Goal: Use online tool/utility: Utilize a website feature to perform a specific function

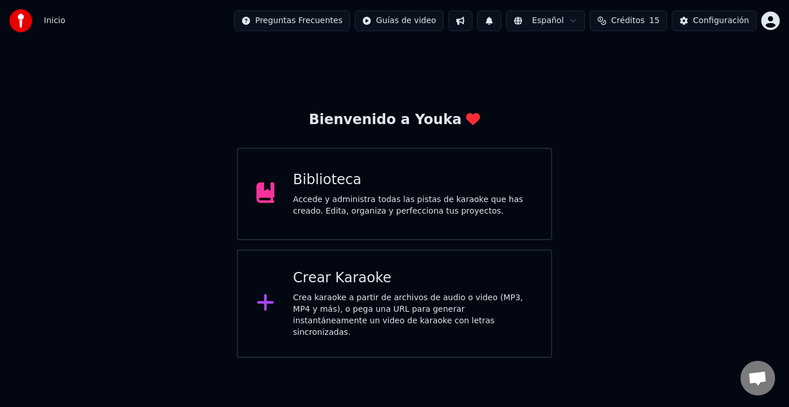
click at [354, 289] on div "Crear Karaoke Crea karaoke a partir de archivos de audio o video (MP3, MP4 y má…" at bounding box center [413, 303] width 240 height 69
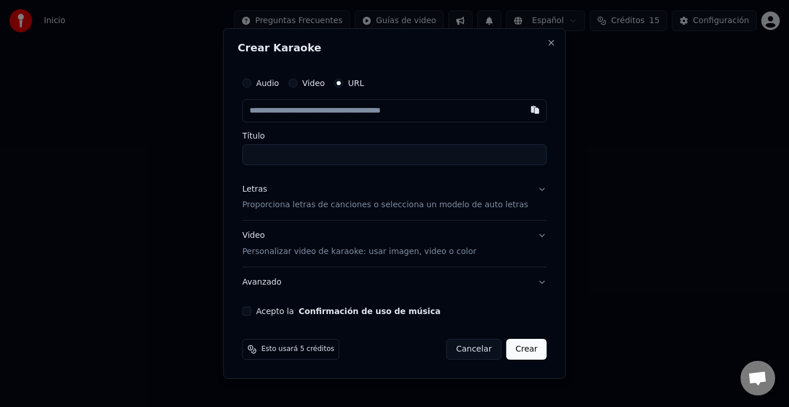
click at [272, 83] on label "Audio" at bounding box center [267, 83] width 23 height 8
click at [251, 83] on button "Audio" at bounding box center [246, 83] width 9 height 9
click at [515, 278] on button "Avanzado" at bounding box center [394, 282] width 304 height 30
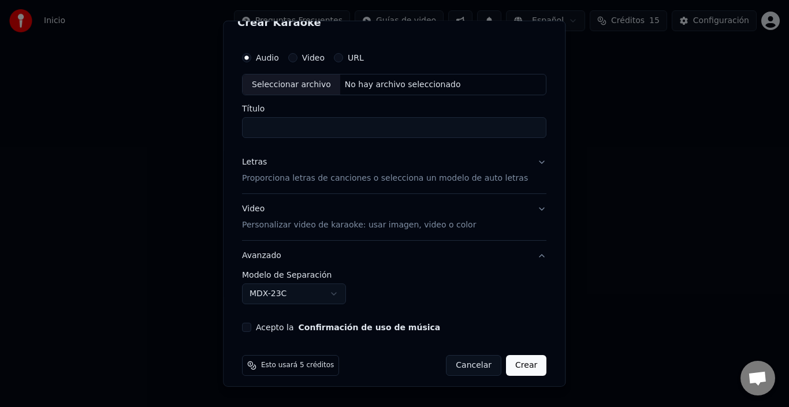
scroll to position [26, 0]
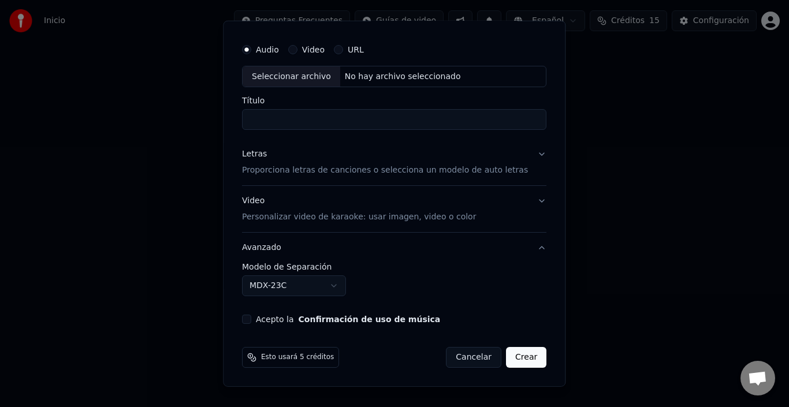
drag, startPoint x: 346, startPoint y: 266, endPoint x: 273, endPoint y: 265, distance: 72.8
click at [273, 265] on label "Modelo de Separación" at bounding box center [394, 267] width 304 height 8
click at [308, 116] on input "Título" at bounding box center [394, 119] width 304 height 21
click at [289, 77] on div "Seleccionar archivo" at bounding box center [292, 76] width 98 height 21
drag, startPoint x: 354, startPoint y: 120, endPoint x: 409, endPoint y: 118, distance: 54.9
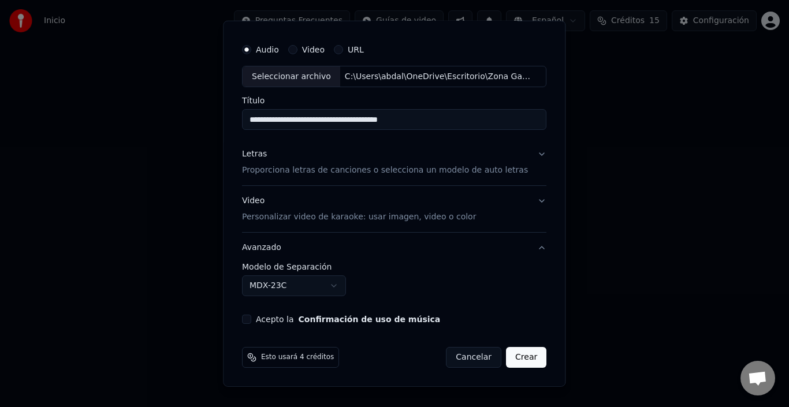
click at [409, 118] on input "**********" at bounding box center [394, 119] width 304 height 21
click at [400, 122] on input "**********" at bounding box center [394, 119] width 304 height 21
type input "**********"
click at [332, 180] on button "Letras Proporciona letras de canciones o selecciona un modelo de auto letras" at bounding box center [394, 162] width 304 height 46
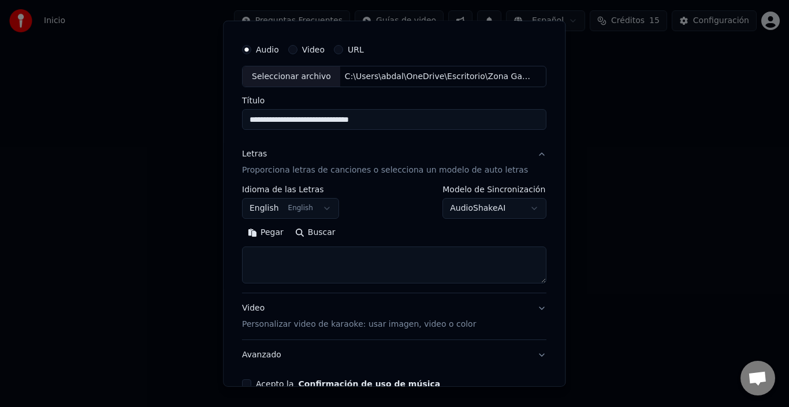
click at [325, 200] on body "**********" at bounding box center [394, 179] width 789 height 358
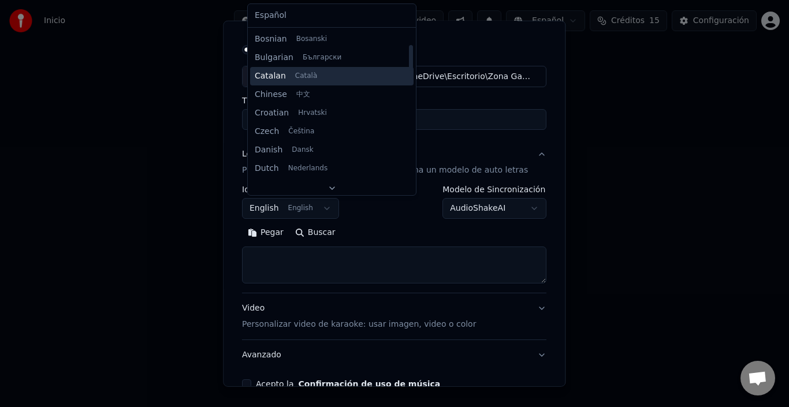
scroll to position [0, 0]
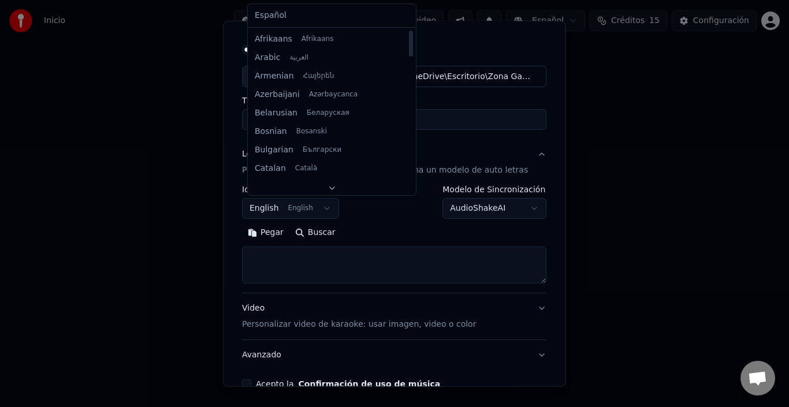
select select "**"
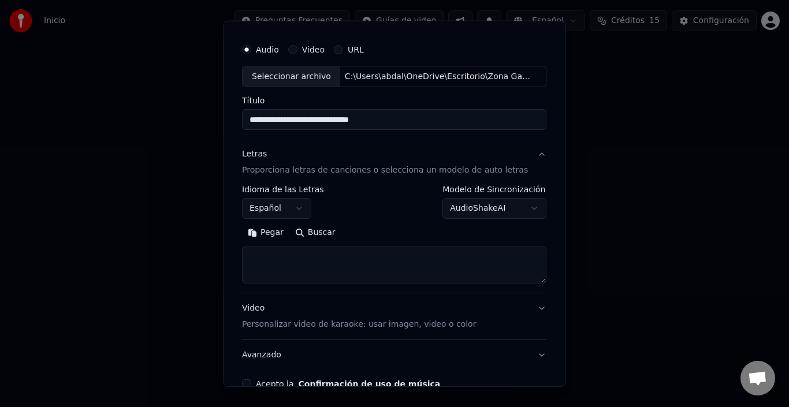
click at [322, 261] on textarea at bounding box center [394, 265] width 304 height 37
paste textarea "**********"
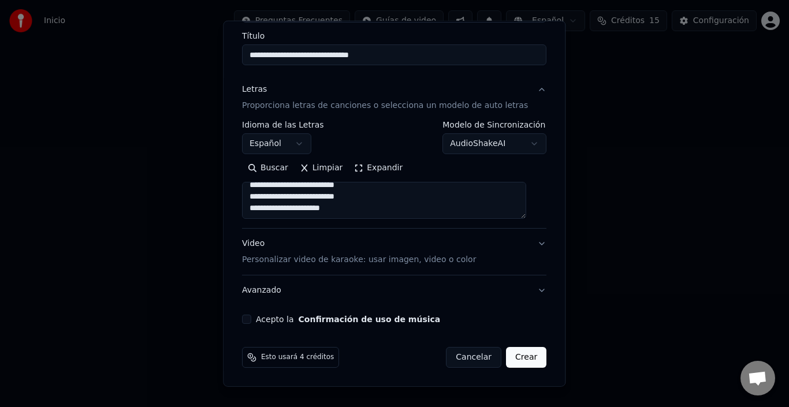
type textarea "**********"
click at [363, 254] on div "Video Personalizar video de karaoke: usar imagen, video o color" at bounding box center [359, 252] width 234 height 28
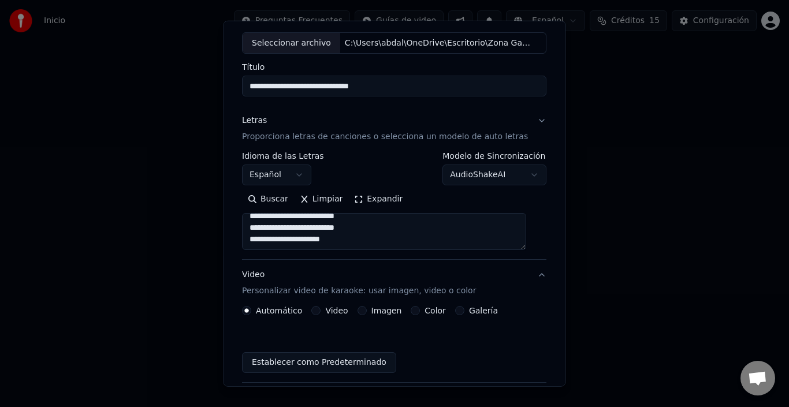
scroll to position [59, 0]
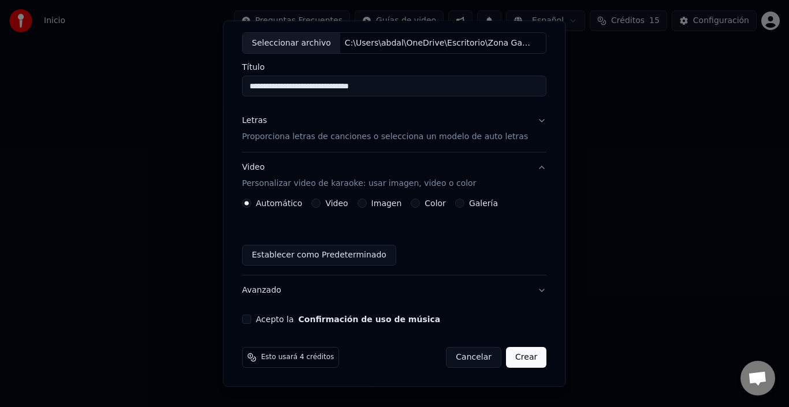
click at [327, 200] on label "Video" at bounding box center [337, 203] width 23 height 8
click at [321, 200] on button "Video" at bounding box center [316, 203] width 9 height 9
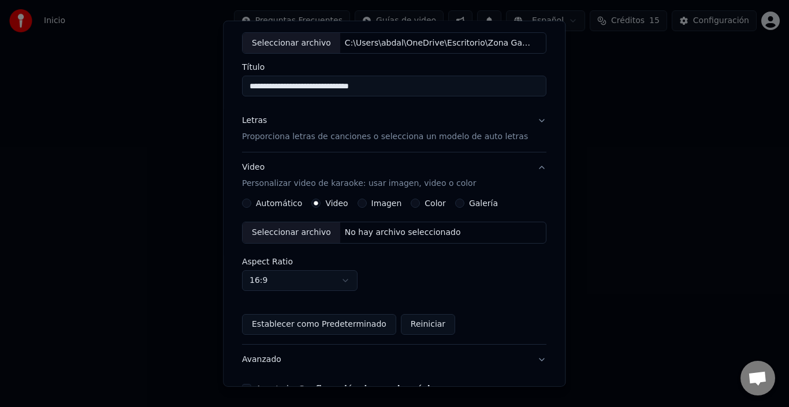
click at [298, 234] on div "Seleccionar archivo" at bounding box center [292, 232] width 98 height 21
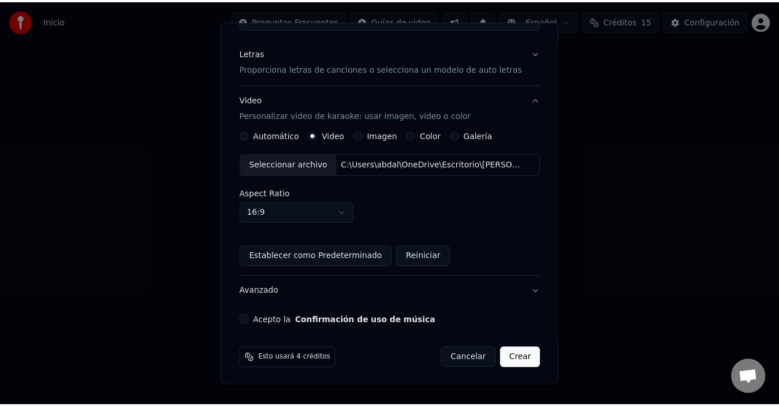
scroll to position [129, 0]
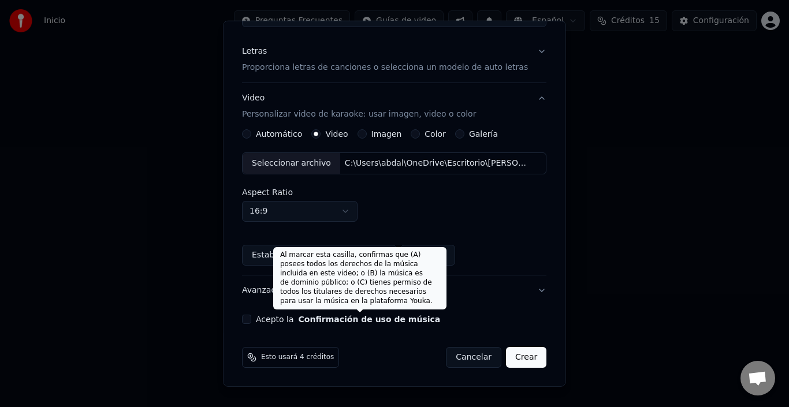
click at [300, 318] on button "Confirmación de uso de música" at bounding box center [370, 319] width 142 height 8
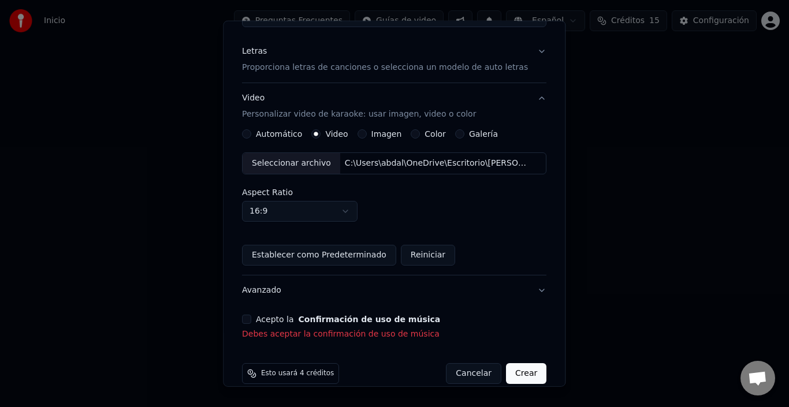
click at [248, 318] on button "Acepto la Confirmación de uso de música" at bounding box center [246, 319] width 9 height 9
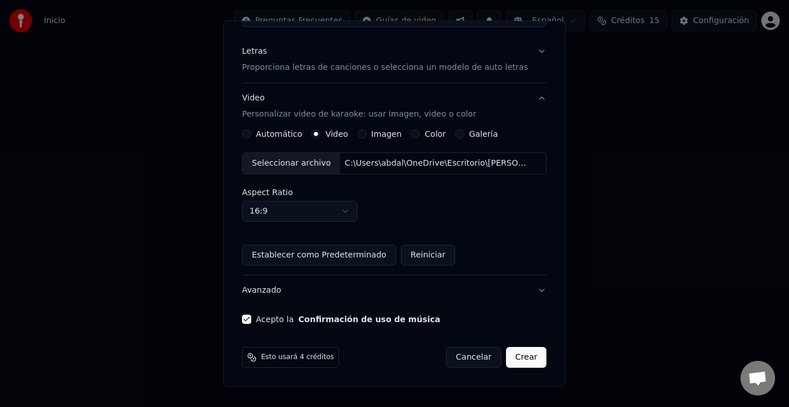
click at [513, 358] on button "Crear" at bounding box center [526, 357] width 40 height 21
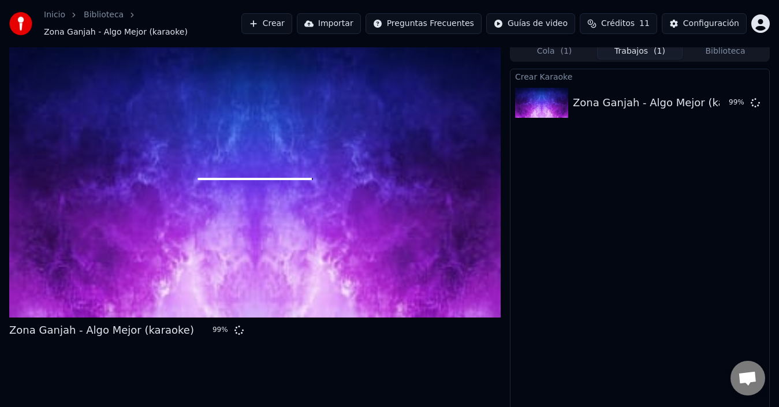
scroll to position [8, 0]
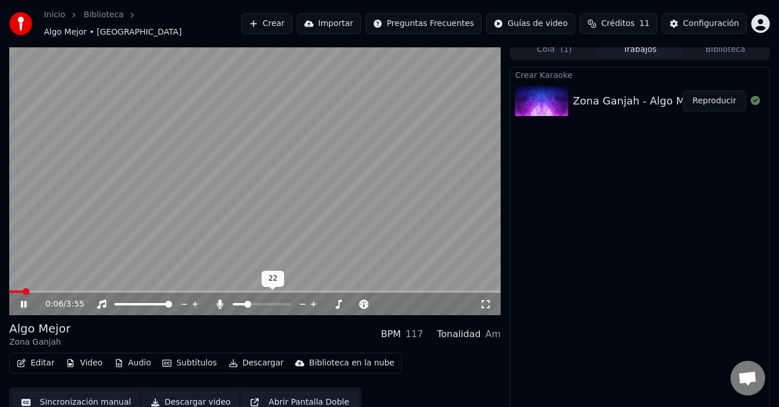
click at [245, 301] on span at bounding box center [247, 304] width 7 height 7
click at [287, 301] on span at bounding box center [287, 304] width 7 height 7
click at [285, 301] on span at bounding box center [282, 304] width 7 height 7
click at [233, 303] on span at bounding box center [236, 304] width 7 height 7
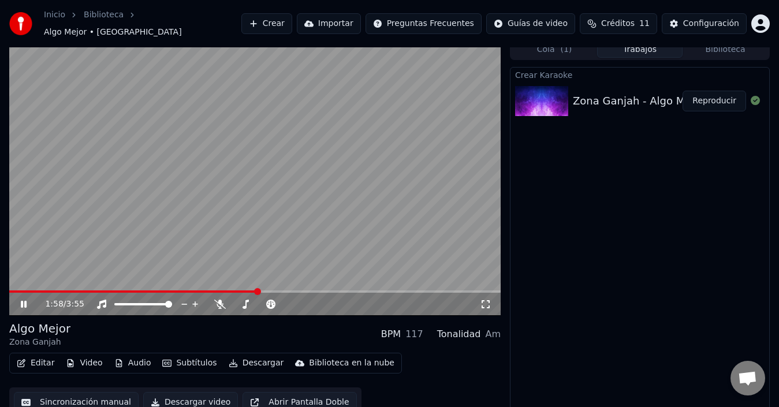
click at [23, 301] on icon at bounding box center [24, 304] width 6 height 7
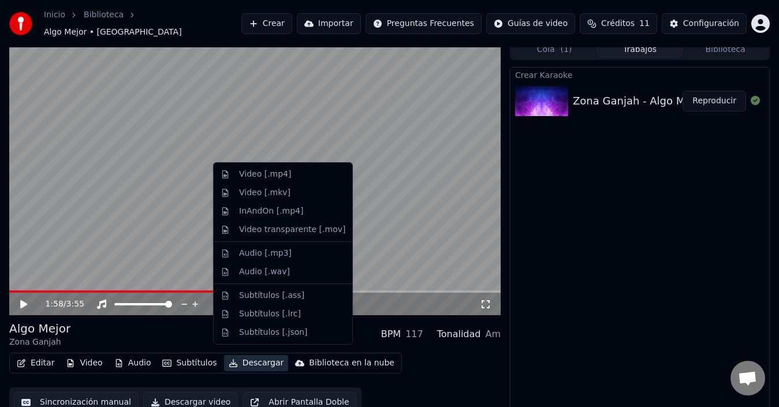
click at [261, 356] on button "Descargar" at bounding box center [256, 363] width 65 height 16
click at [296, 174] on div "Video [.mp4]" at bounding box center [292, 175] width 106 height 12
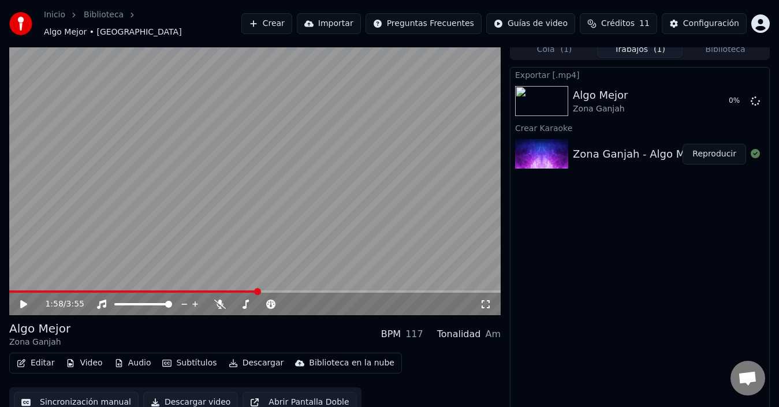
click at [248, 357] on button "Descargar" at bounding box center [256, 363] width 65 height 16
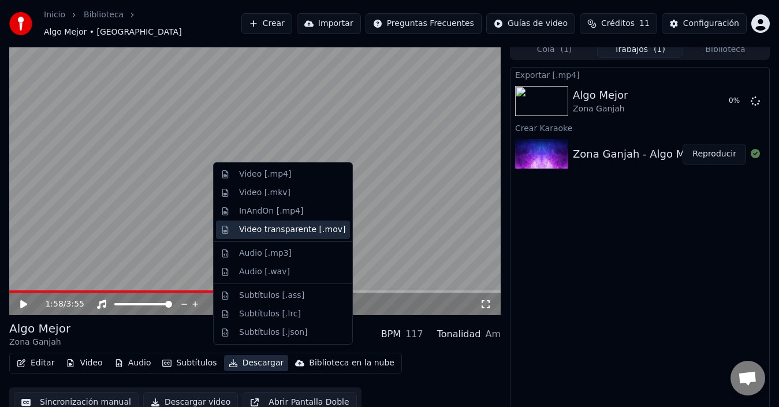
click at [286, 230] on div "Video transparente [.mov]" at bounding box center [292, 230] width 106 height 12
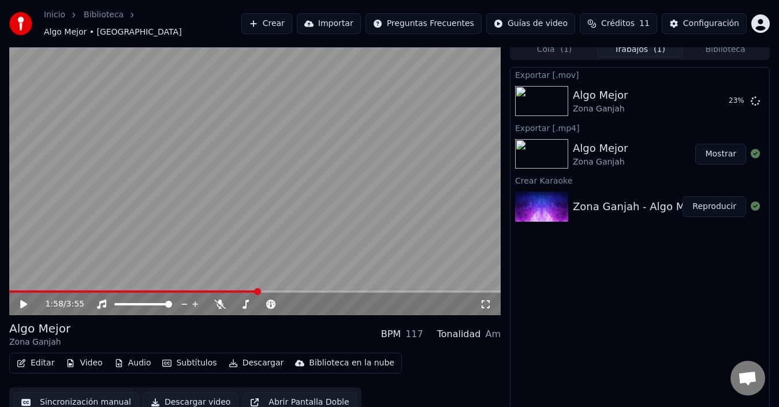
click at [718, 150] on button "Mostrar" at bounding box center [720, 154] width 51 height 21
click at [649, 256] on div "Exportar [.mov] Algo Mejor Zona Ganjah 45 % Exportar [.mp4] Algo Mejor Zona Gan…" at bounding box center [640, 240] width 260 height 346
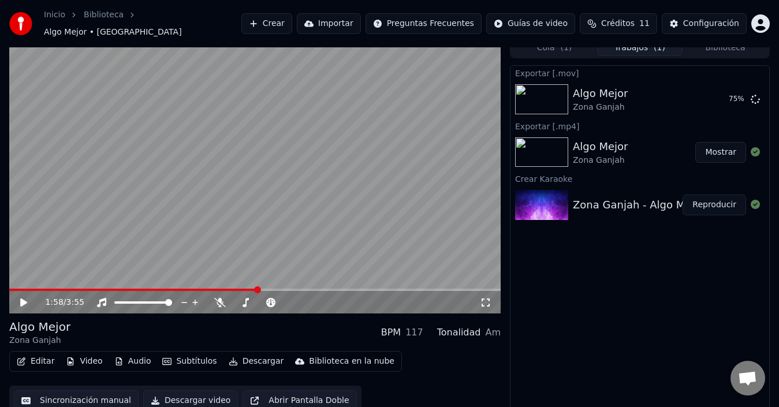
scroll to position [13, 0]
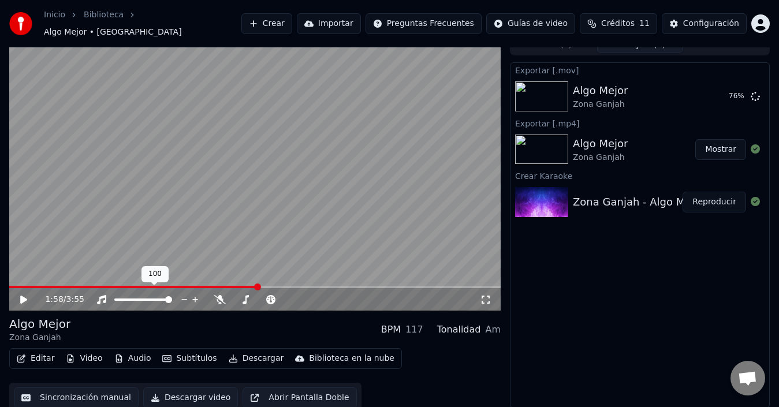
click at [185, 261] on video at bounding box center [255, 173] width 492 height 277
click at [23, 296] on icon at bounding box center [24, 299] width 6 height 7
